Goal: Find specific page/section

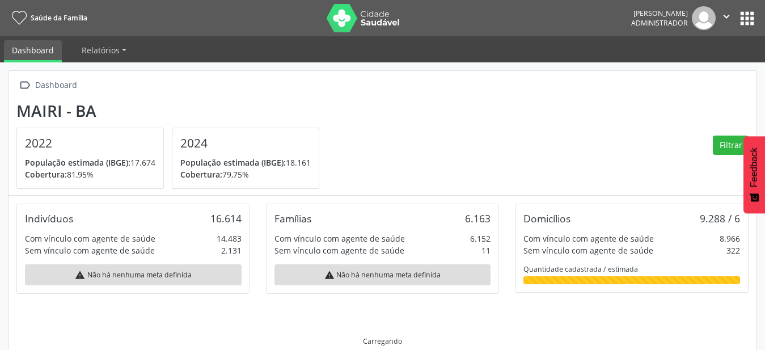
click at [750, 16] on button "apps" at bounding box center [747, 19] width 20 height 20
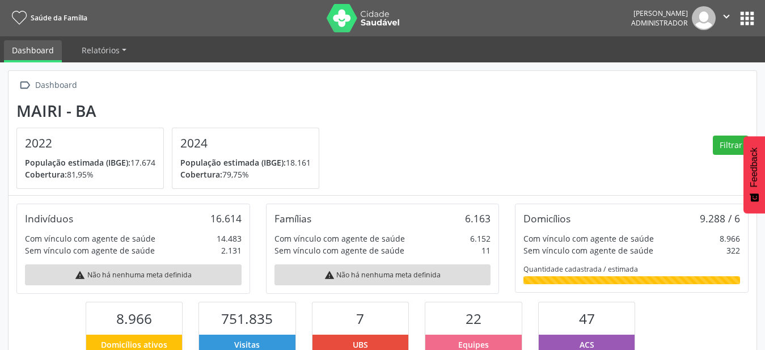
scroll to position [188, 249]
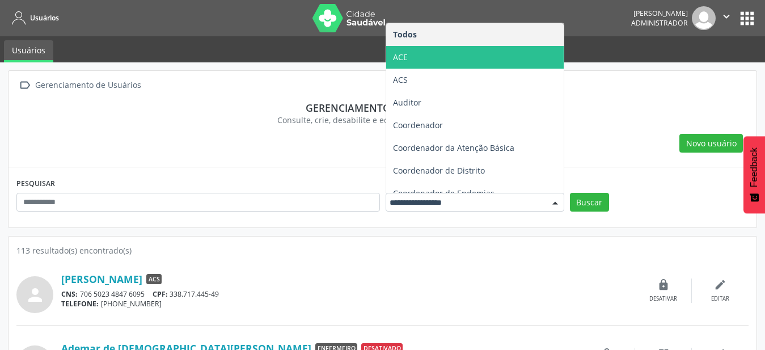
click at [433, 60] on span "ACE" at bounding box center [474, 57] width 177 height 23
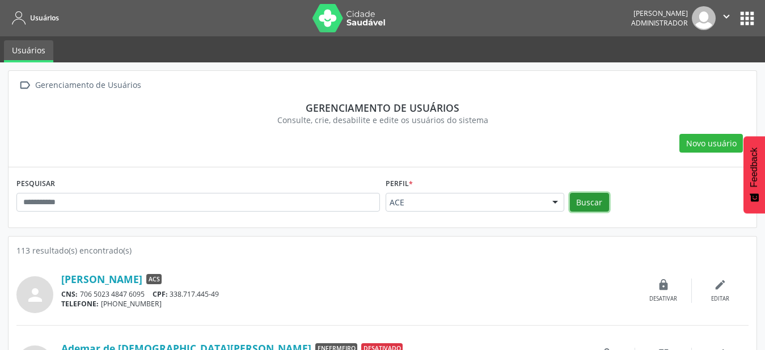
click at [577, 202] on button "Buscar" at bounding box center [589, 202] width 39 height 19
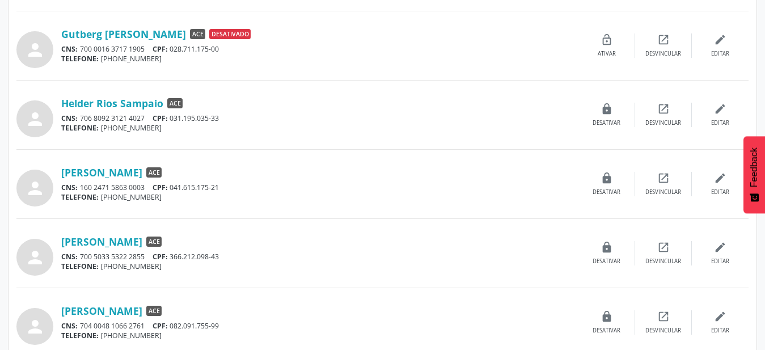
scroll to position [981, 0]
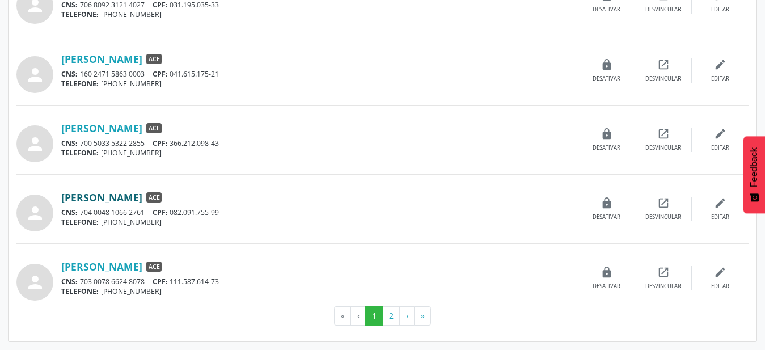
click at [141, 202] on link "Jefferson Ribeiro dos Santos" at bounding box center [101, 197] width 81 height 12
click at [391, 317] on button "2" at bounding box center [391, 315] width 18 height 19
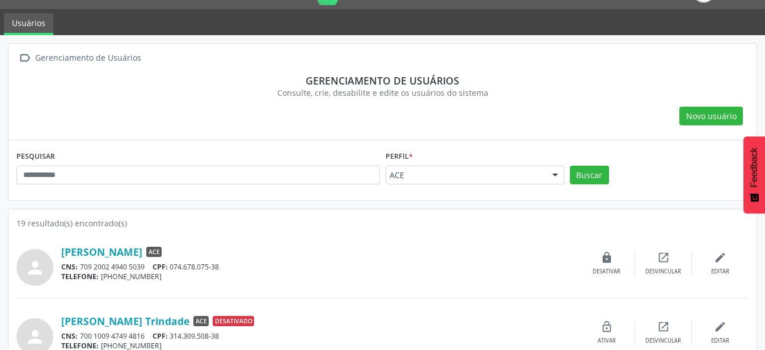
scroll to position [58, 0]
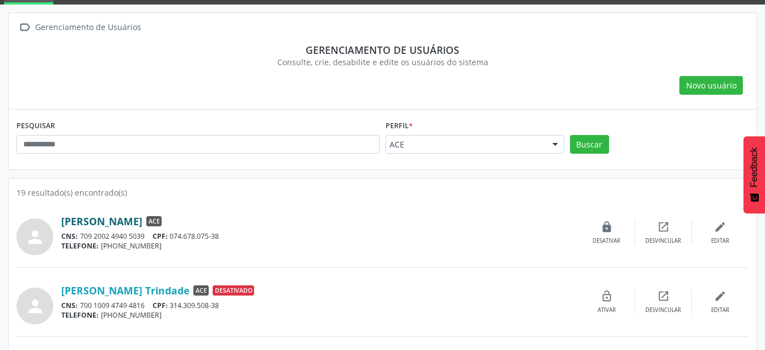
click at [142, 222] on link "Lucas Sampaio Santos" at bounding box center [101, 221] width 81 height 12
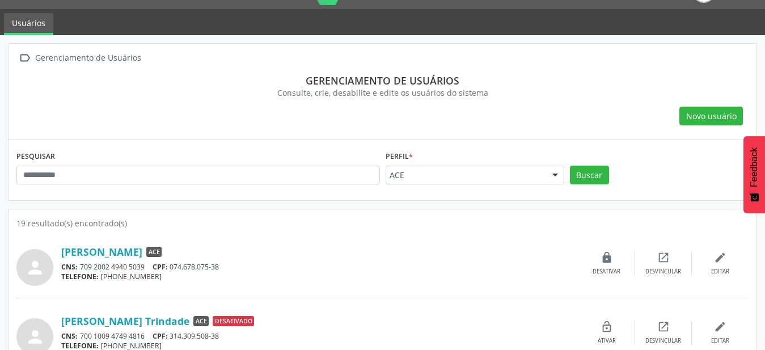
scroll to position [0, 0]
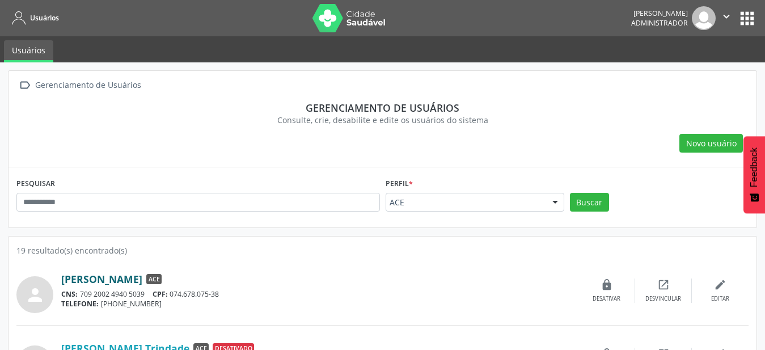
click at [137, 276] on link "Lucas Sampaio Santos" at bounding box center [101, 279] width 81 height 12
